Goal: Find specific page/section: Find specific page/section

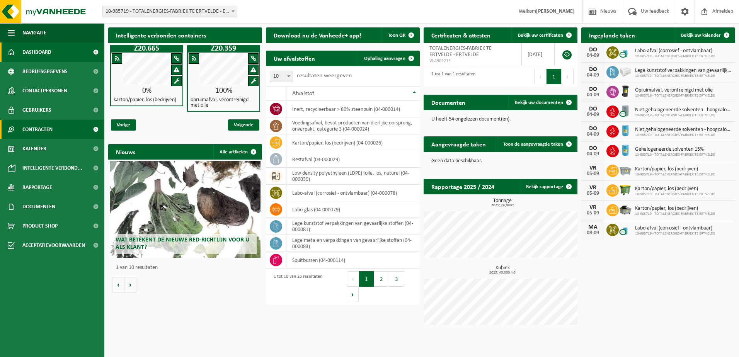
click at [33, 129] on span "Contracten" at bounding box center [37, 129] width 30 height 19
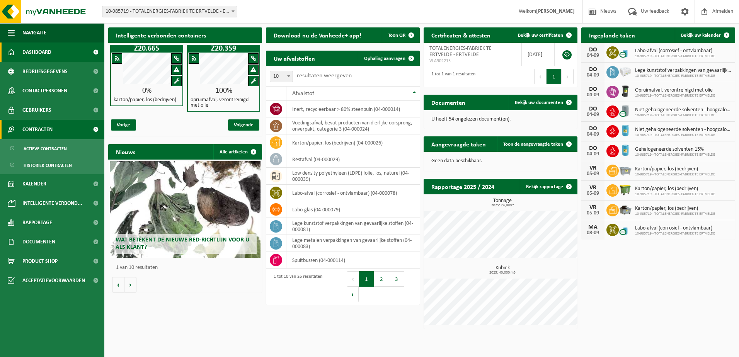
click at [33, 129] on span "Contracten" at bounding box center [37, 129] width 30 height 19
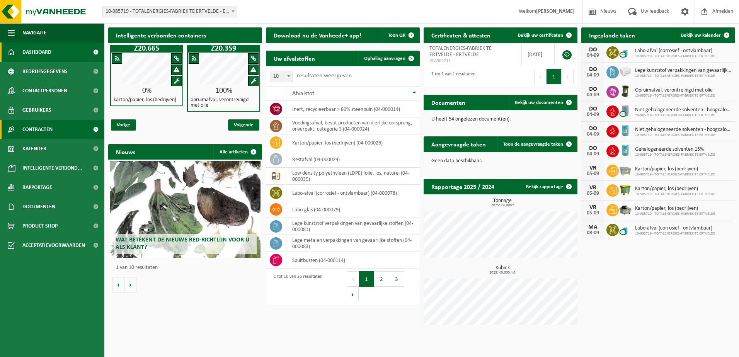
click at [33, 129] on span "Contracten" at bounding box center [37, 129] width 30 height 19
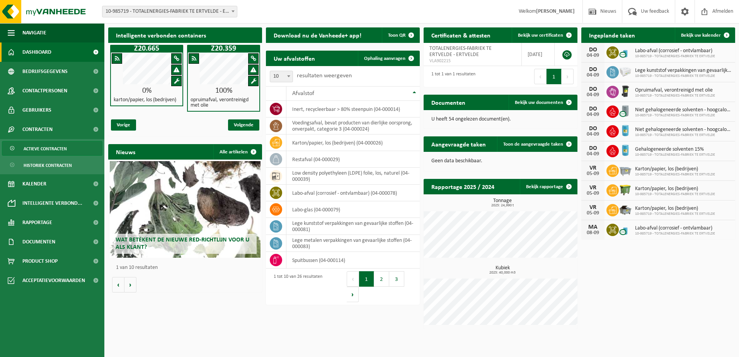
click at [42, 149] on span "Actieve contracten" at bounding box center [45, 149] width 43 height 15
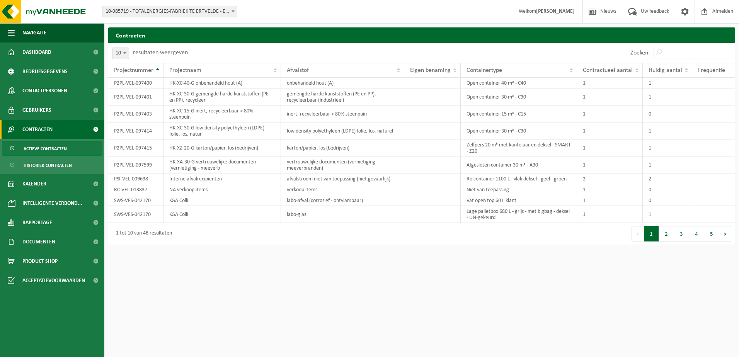
click at [29, 126] on span "Contracten" at bounding box center [37, 129] width 30 height 19
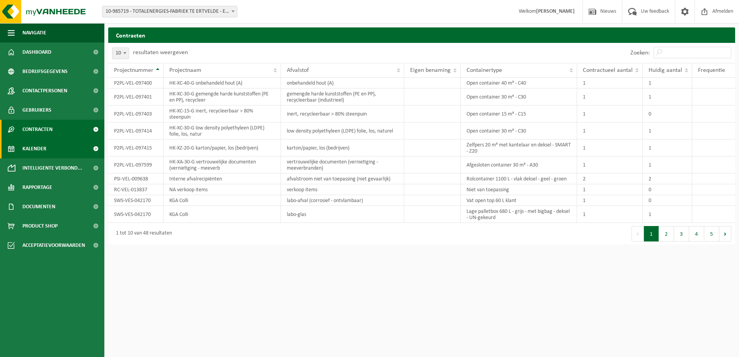
click at [38, 148] on span "Kalender" at bounding box center [34, 148] width 24 height 19
